Goal: Transaction & Acquisition: Book appointment/travel/reservation

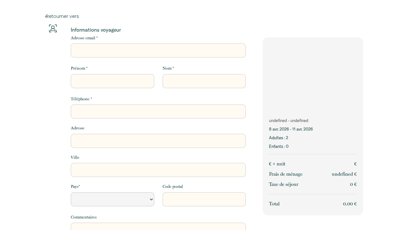
select select "Default select example"
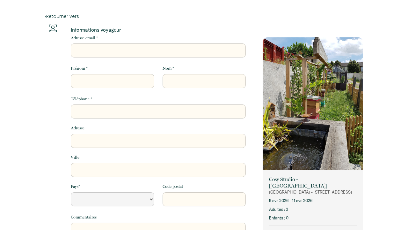
select select "Default select example"
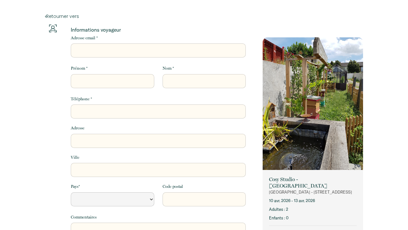
select select "Default select example"
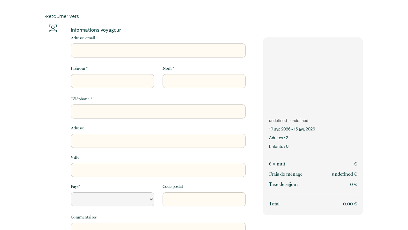
select select "Default select example"
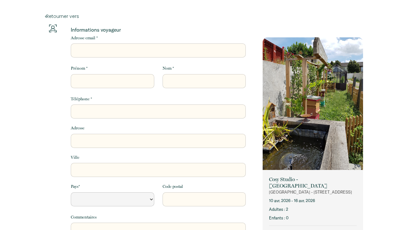
select select "Default select example"
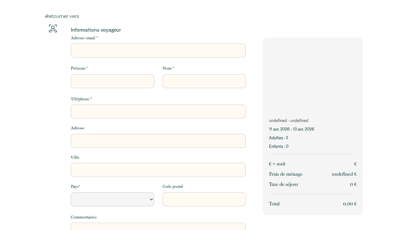
select select "Default select example"
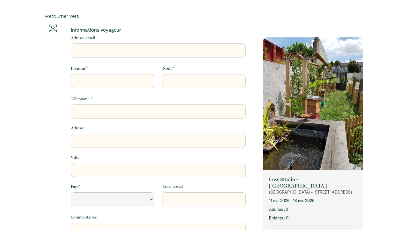
select select "Default select example"
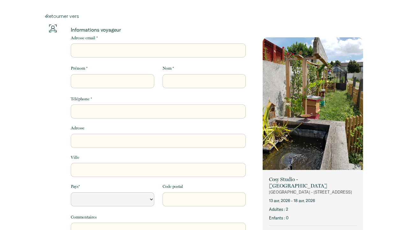
select select "Default select example"
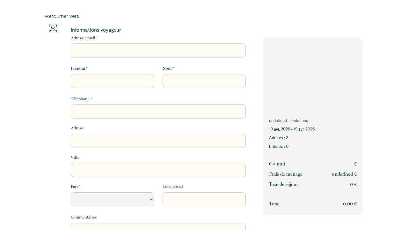
select select "Default select example"
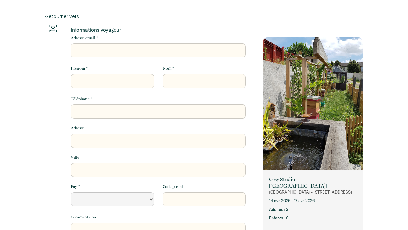
select select "Default select example"
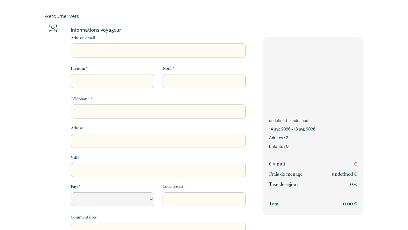
select select "Default select example"
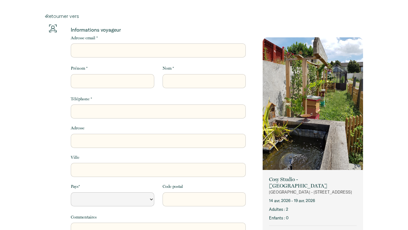
select select "Default select example"
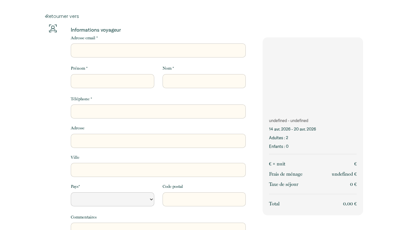
select select "Default select example"
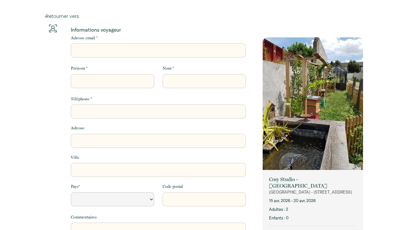
select select "Default select example"
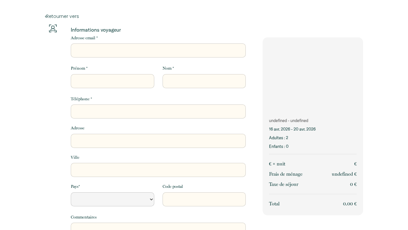
select select "Default select example"
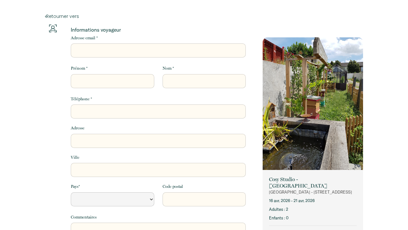
select select "Default select example"
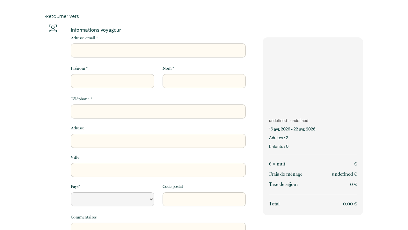
select select "Default select example"
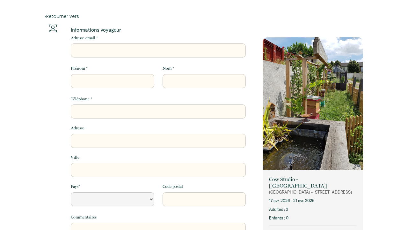
select select "Default select example"
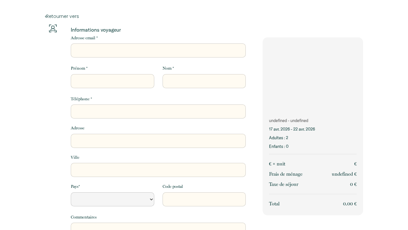
select select "Default select example"
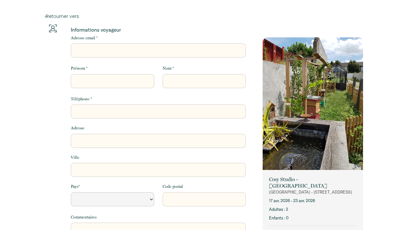
select select "Default select example"
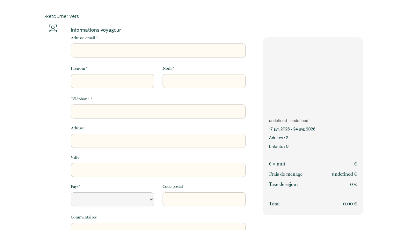
select select "Default select example"
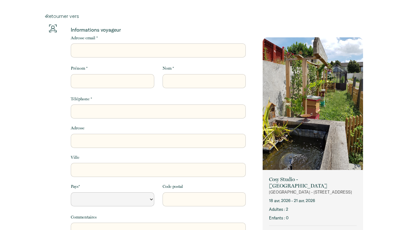
select select "Default select example"
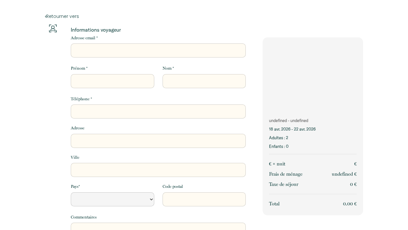
select select "Default select example"
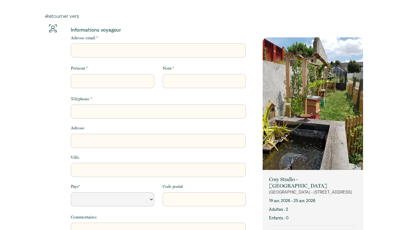
select select "Default select example"
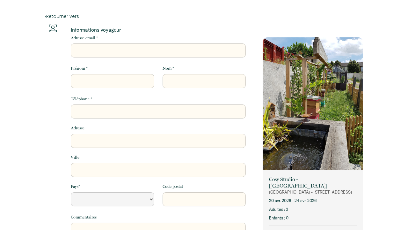
select select "Default select example"
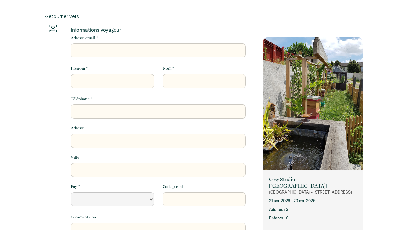
select select "Default select example"
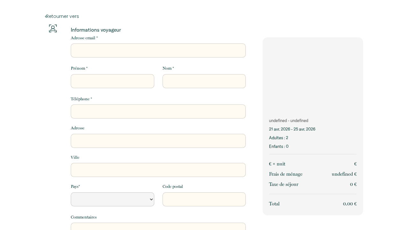
select select "Default select example"
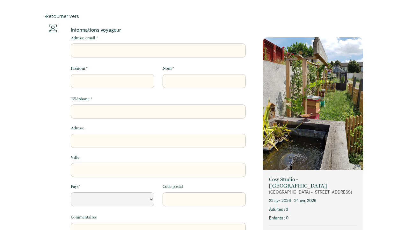
select select "Default select example"
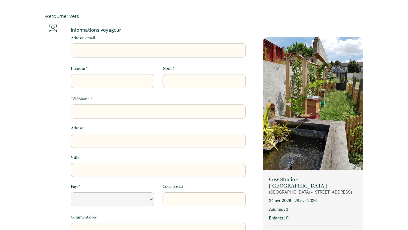
select select "Default select example"
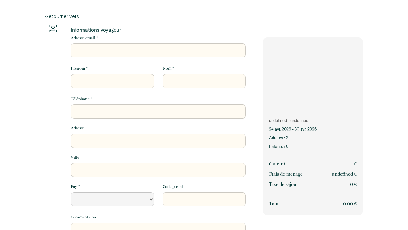
select select "Default select example"
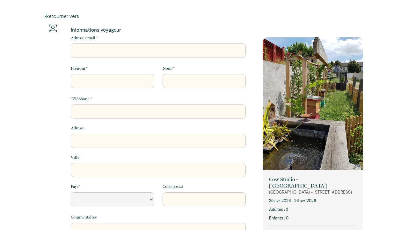
select select "Default select example"
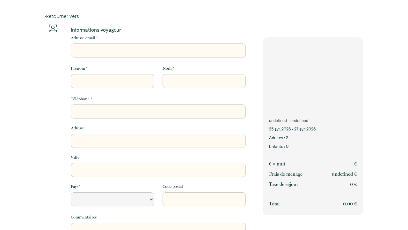
select select "Default select example"
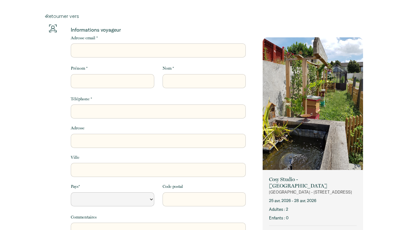
select select "Default select example"
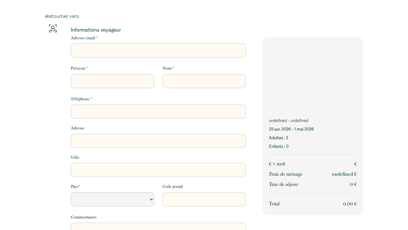
select select "Default select example"
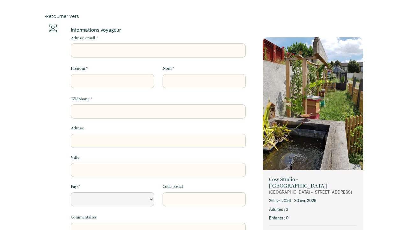
select select "Default select example"
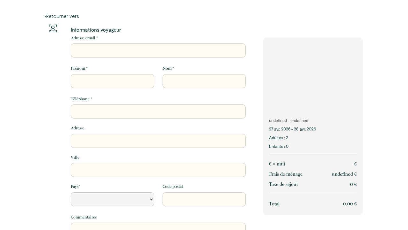
select select "Default select example"
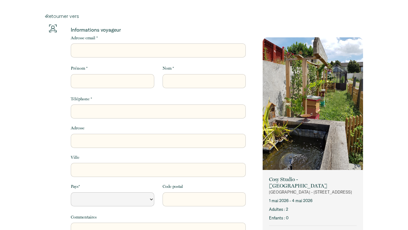
select select "Default select example"
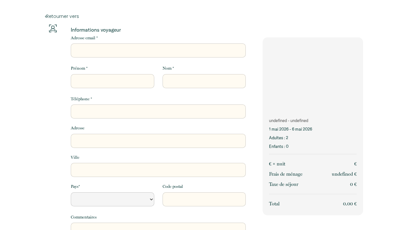
select select "Default select example"
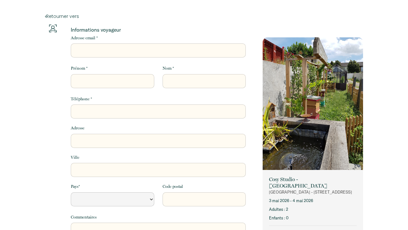
select select "Default select example"
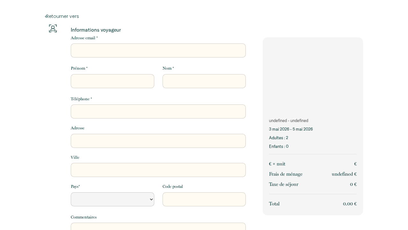
select select "Default select example"
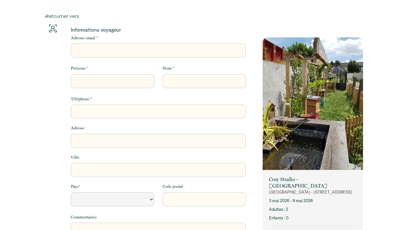
select select "Default select example"
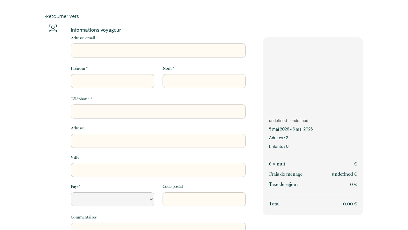
select select "Default select example"
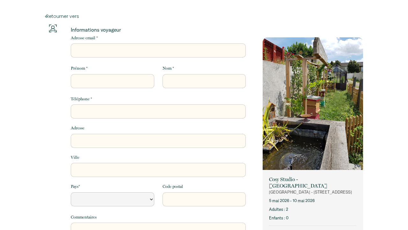
select select "Default select example"
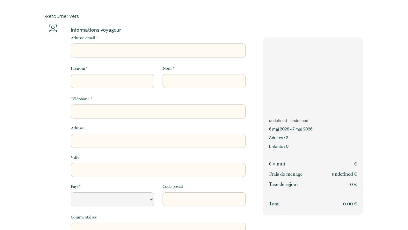
select select "Default select example"
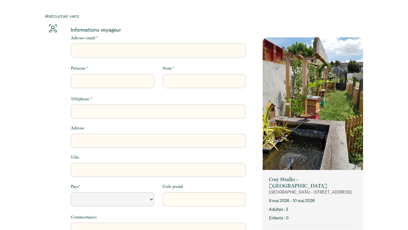
select select "Default select example"
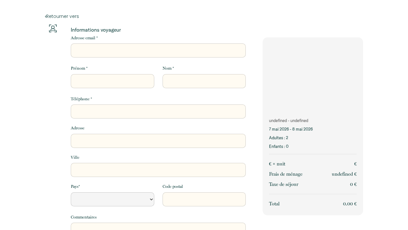
select select "Default select example"
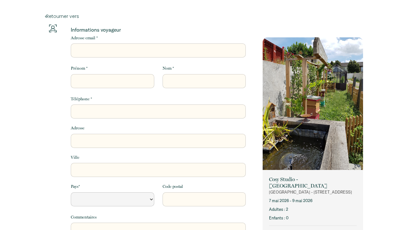
select select "Default select example"
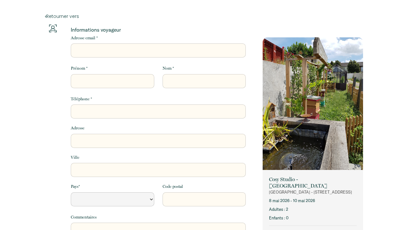
select select "Default select example"
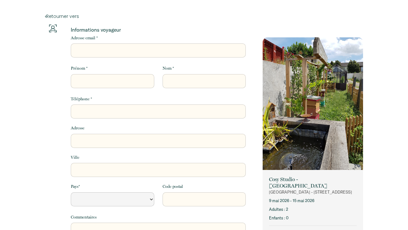
select select "Default select example"
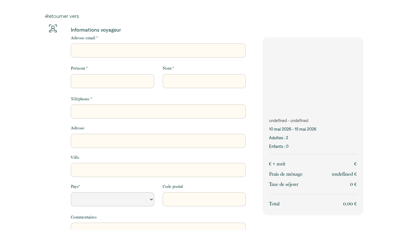
select select "Default select example"
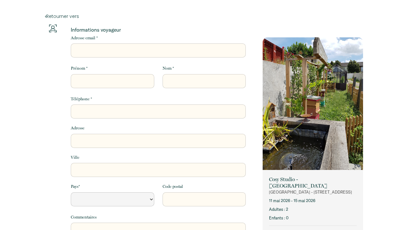
select select "Default select example"
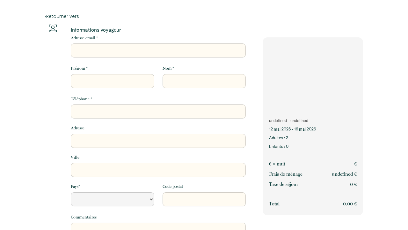
select select "Default select example"
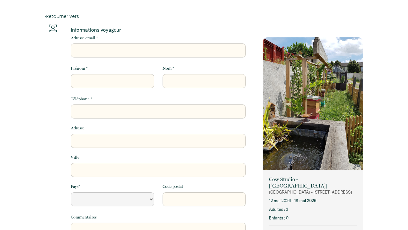
select select "Default select example"
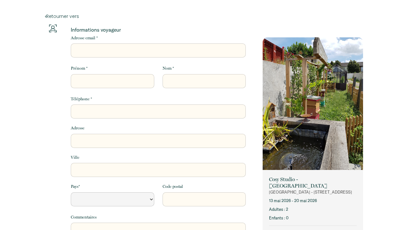
select select "Default select example"
